Goal: Information Seeking & Learning: Learn about a topic

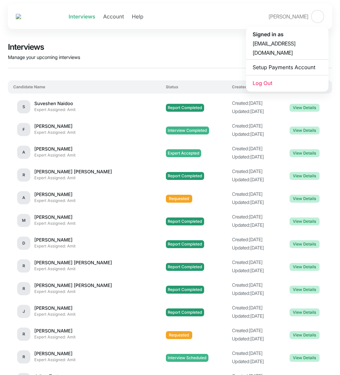
click at [316, 17] on img at bounding box center [317, 17] width 12 height 12
click at [168, 109] on span "Report Completed" at bounding box center [185, 108] width 34 height 8
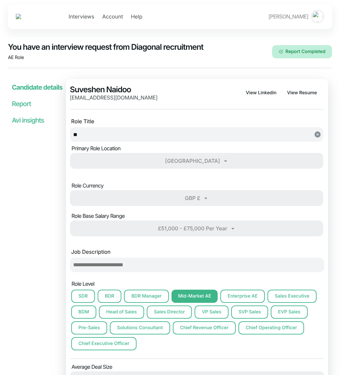
click at [23, 95] on div "Candidate details Report Avi insights" at bounding box center [35, 362] width 54 height 574
click at [24, 104] on link "Report" at bounding box center [21, 104] width 19 height 8
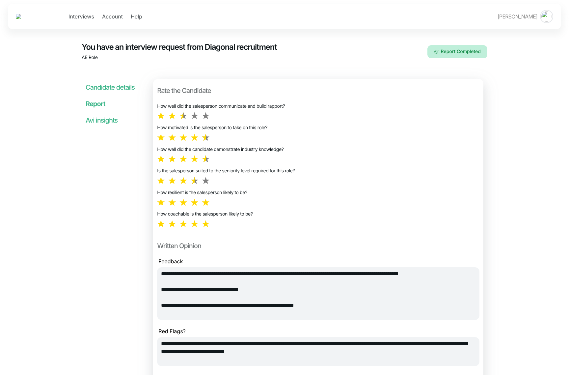
click at [97, 120] on link "Avi insights" at bounding box center [102, 120] width 32 height 8
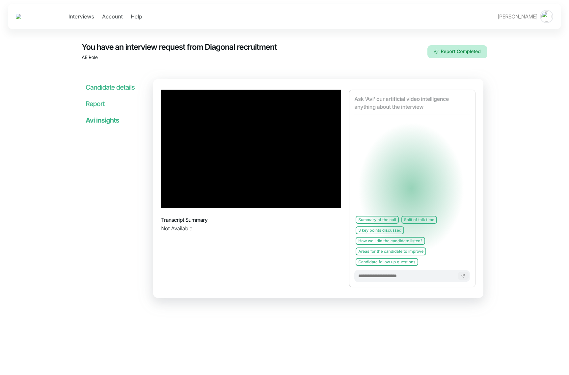
click at [221, 159] on div at bounding box center [251, 149] width 180 height 119
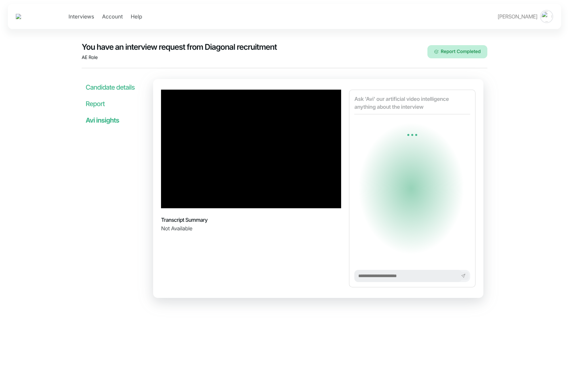
click at [339, 216] on div "Ask 'Avi' our artificial video intelligence anything about the interview Type y…" at bounding box center [412, 189] width 126 height 198
click at [339, 235] on div "Ask 'Avi' our artificial video intelligence anything about the interview Type y…" at bounding box center [412, 189] width 126 height 198
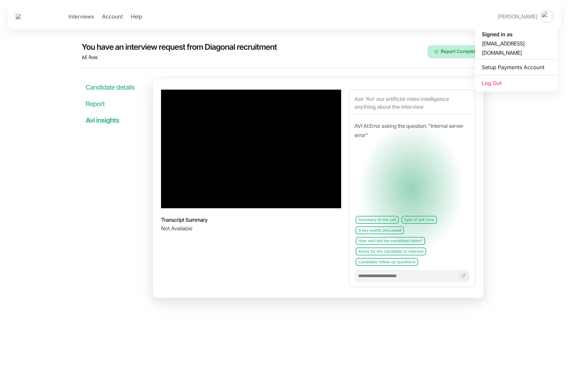
click at [339, 18] on p "Amit Joshi" at bounding box center [519, 16] width 42 height 9
click at [339, 78] on span "Log Out" at bounding box center [516, 82] width 69 height 9
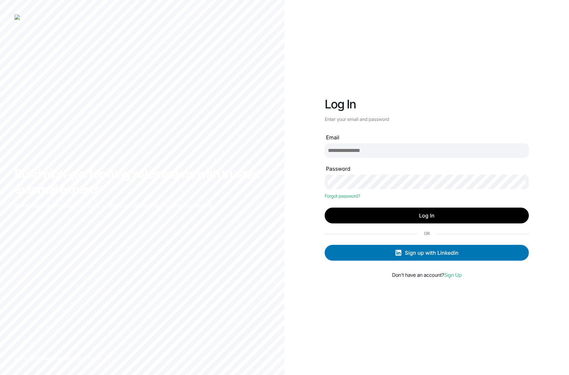
type input "**********"
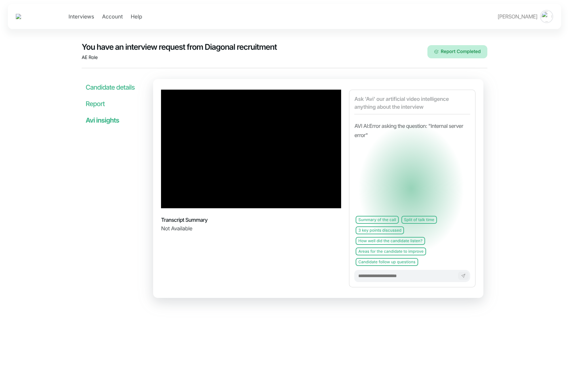
drag, startPoint x: 136, startPoint y: 20, endPoint x: 110, endPoint y: 17, distance: 26.5
click at [126, 17] on span "Interviews Account Help" at bounding box center [79, 16] width 126 height 5
click at [94, 17] on link "Interviews" at bounding box center [82, 16] width 26 height 5
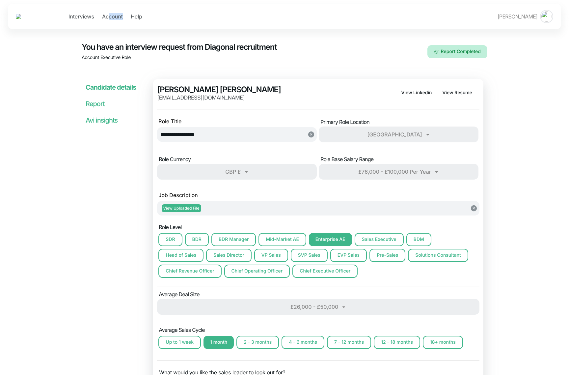
click at [96, 102] on link "Report" at bounding box center [95, 104] width 19 height 8
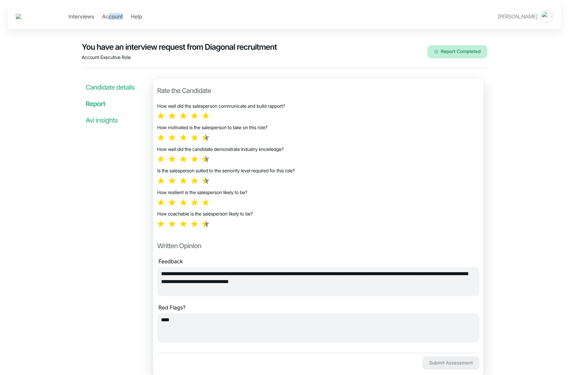
click at [96, 118] on link "Avi insights" at bounding box center [102, 120] width 32 height 8
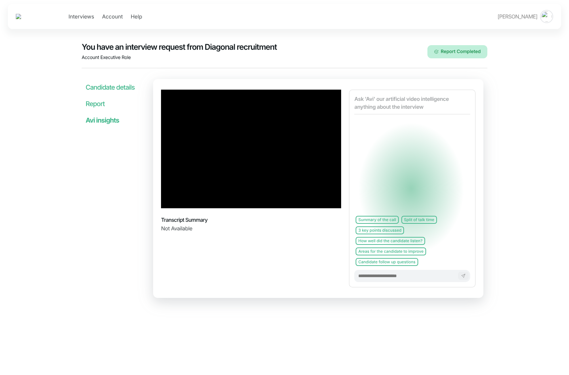
click at [384, 255] on div "Summary of the call Split of talk time 3 key points discussed How well did the …" at bounding box center [414, 240] width 121 height 53
click at [94, 16] on link "Interviews" at bounding box center [82, 16] width 26 height 5
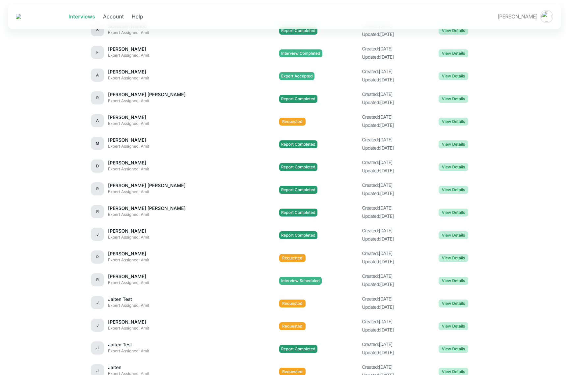
scroll to position [120, 0]
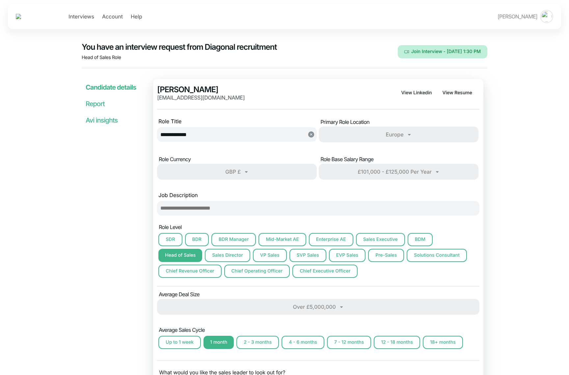
click at [98, 106] on link "Report" at bounding box center [95, 104] width 19 height 8
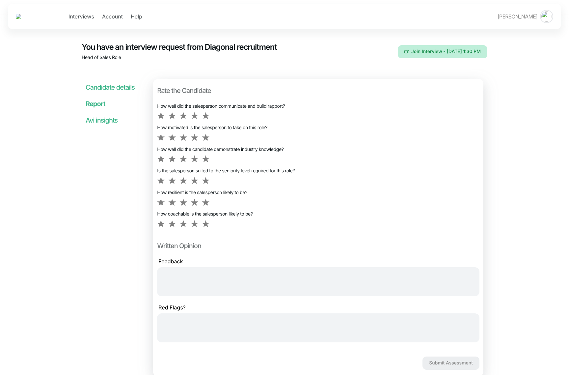
click at [97, 118] on link "Avi insights" at bounding box center [102, 120] width 32 height 8
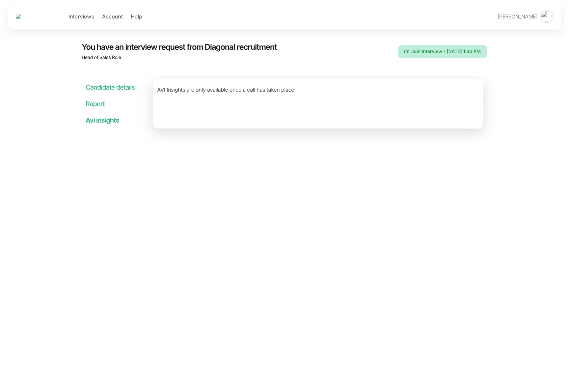
click at [97, 118] on link "Avi insights" at bounding box center [103, 120] width 34 height 8
click at [97, 108] on h4 "Report" at bounding box center [116, 102] width 60 height 13
click at [97, 104] on link "Report" at bounding box center [95, 104] width 19 height 8
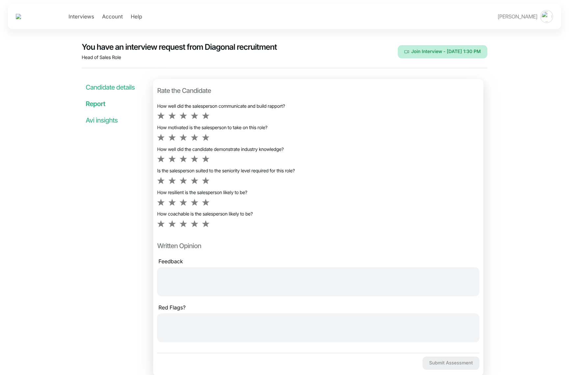
click at [99, 80] on h4 "Candidate details" at bounding box center [116, 85] width 60 height 13
click at [33, 14] on img at bounding box center [33, 16] width 34 height 5
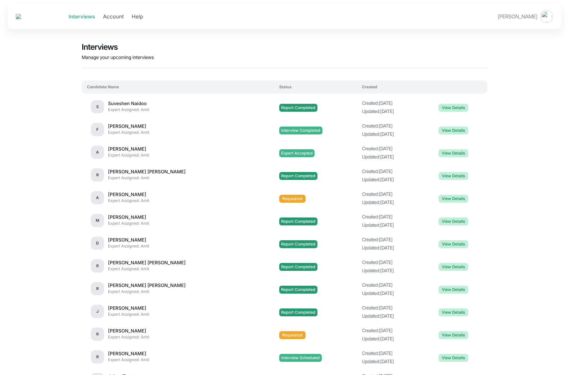
click at [124, 14] on link "Account" at bounding box center [113, 16] width 21 height 5
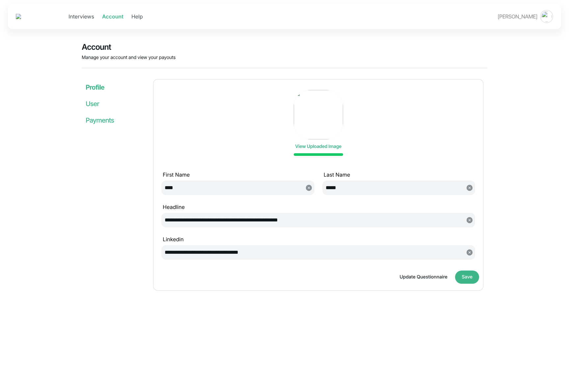
click at [94, 17] on link "Interviews" at bounding box center [82, 16] width 26 height 5
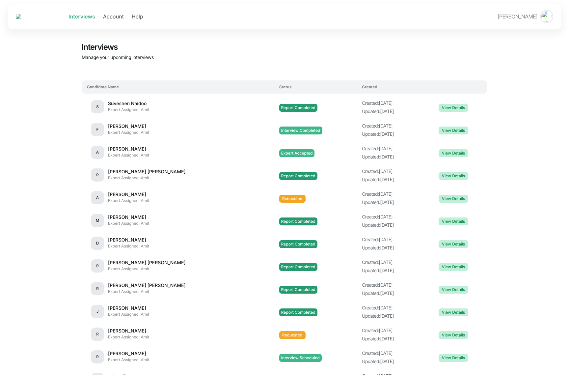
click at [49, 17] on img at bounding box center [33, 16] width 34 height 5
click at [45, 17] on img at bounding box center [33, 16] width 34 height 5
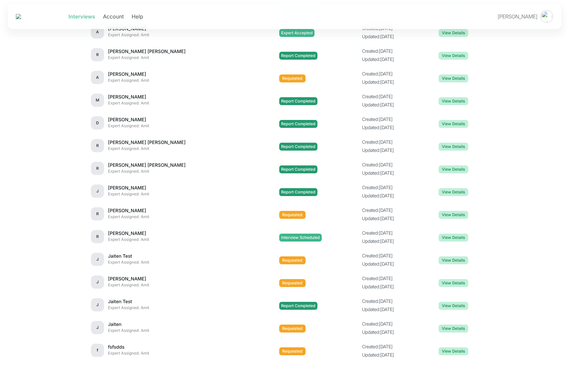
click at [95, 16] on link "Interviews" at bounding box center [82, 16] width 27 height 5
click at [124, 15] on link "Account" at bounding box center [113, 16] width 21 height 5
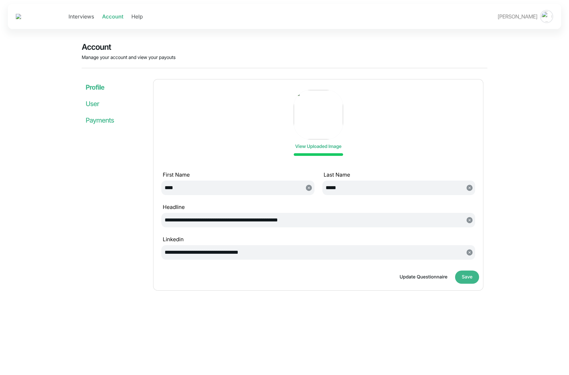
click at [143, 19] on link "Help" at bounding box center [137, 16] width 12 height 5
click at [546, 15] on img at bounding box center [547, 17] width 12 height 12
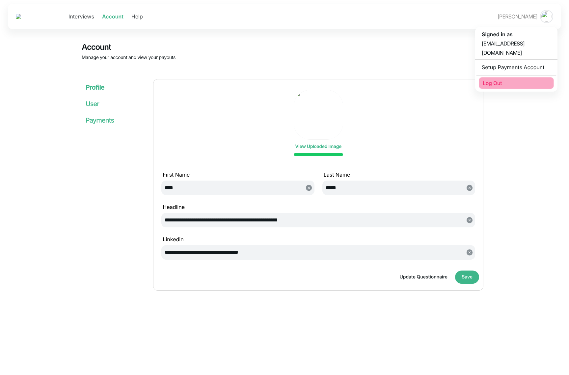
click at [500, 78] on span "Log Out" at bounding box center [516, 82] width 67 height 9
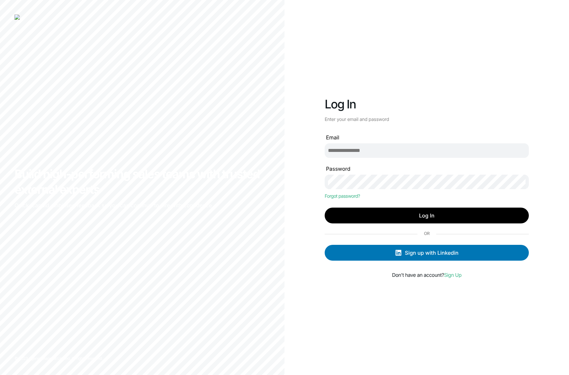
type input "**********"
click at [411, 257] on div "Sign up with Linkedin" at bounding box center [432, 252] width 54 height 14
